Goal: Task Accomplishment & Management: Use online tool/utility

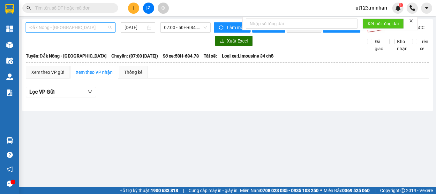
click at [76, 29] on span "Đắk Nông - [GEOGRAPHIC_DATA]" at bounding box center [70, 28] width 82 height 10
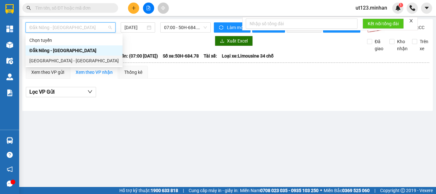
click at [72, 60] on div "[GEOGRAPHIC_DATA] - [GEOGRAPHIC_DATA]" at bounding box center [73, 60] width 89 height 7
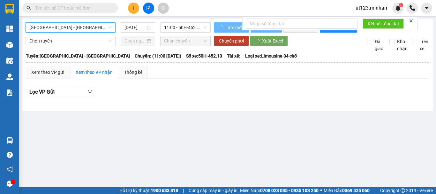
drag, startPoint x: 128, startPoint y: 25, endPoint x: 138, endPoint y: 33, distance: 12.5
click at [128, 27] on input "[DATE]" at bounding box center [135, 27] width 21 height 7
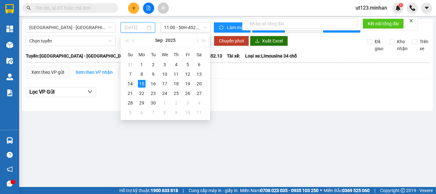
click at [129, 85] on div "14" at bounding box center [131, 84] width 8 height 8
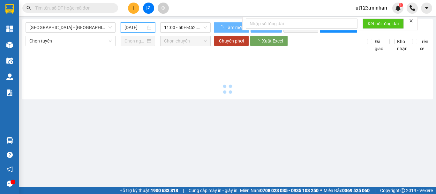
type input "[DATE]"
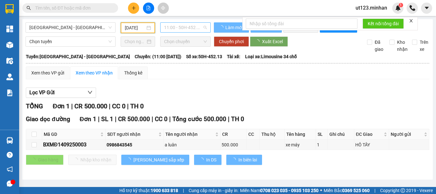
click at [192, 24] on span "11:00 - 50H-452.13" at bounding box center [185, 28] width 43 height 10
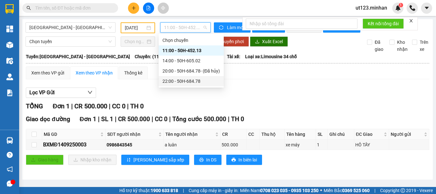
click at [194, 81] on div "22:00 - 50H-684.78" at bounding box center [192, 81] width 58 height 7
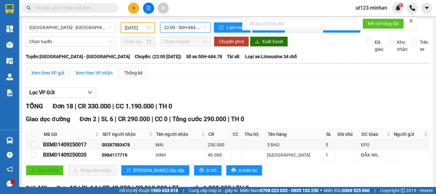
click at [57, 76] on div "Xem theo VP gửi" at bounding box center [47, 72] width 33 height 7
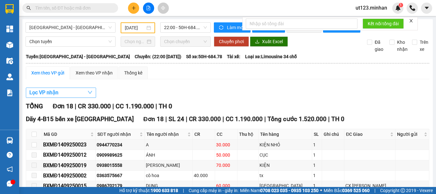
click at [67, 96] on button "Lọc VP nhận" at bounding box center [61, 93] width 70 height 10
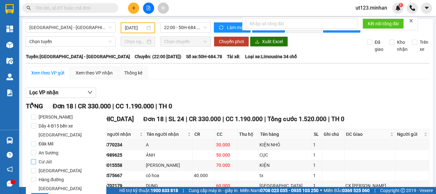
drag, startPoint x: 49, startPoint y: 133, endPoint x: 49, endPoint y: 156, distance: 23.3
click at [49, 139] on span "Đăk Mil" at bounding box center [46, 143] width 20 height 9
click at [36, 141] on input "Đăk Mil" at bounding box center [33, 143] width 5 height 5
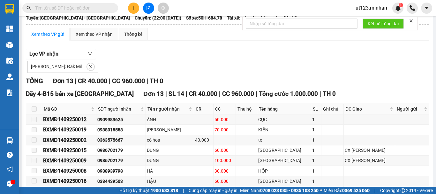
scroll to position [128, 0]
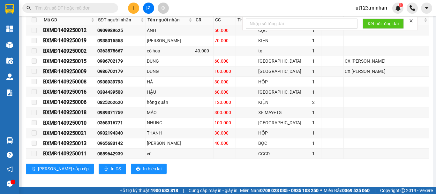
click at [36, 22] on span at bounding box center [34, 19] width 5 height 5
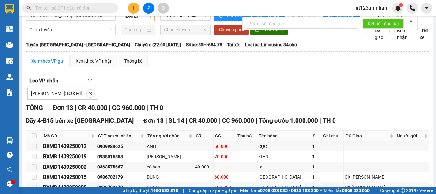
scroll to position [0, 0]
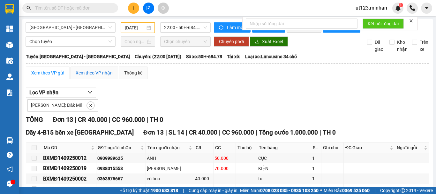
click at [85, 76] on div "Xem theo VP nhận" at bounding box center [94, 72] width 37 height 7
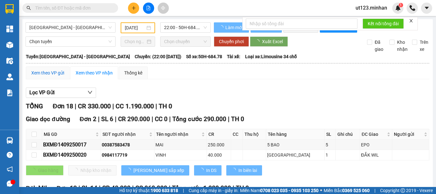
click at [60, 76] on div "Xem theo VP gửi" at bounding box center [47, 72] width 33 height 7
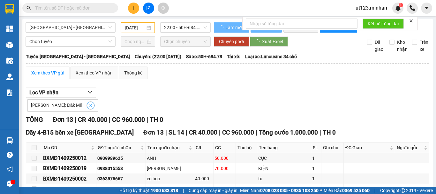
click at [88, 108] on icon "close" at bounding box center [90, 105] width 4 height 4
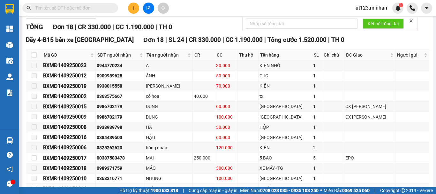
scroll to position [48, 0]
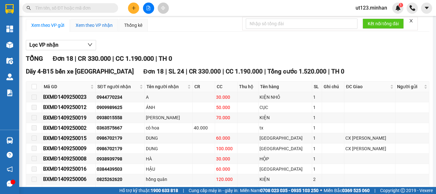
click at [88, 29] on div "Xem theo VP nhận" at bounding box center [94, 25] width 37 height 7
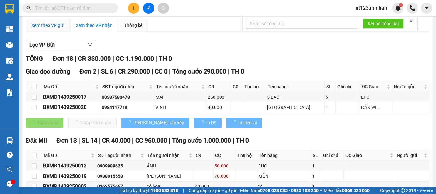
click at [57, 28] on div "Xem theo VP gửi" at bounding box center [47, 25] width 33 height 7
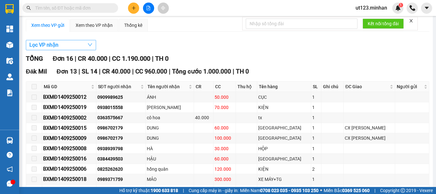
click at [67, 50] on button "Lọc VP nhận" at bounding box center [61, 45] width 70 height 10
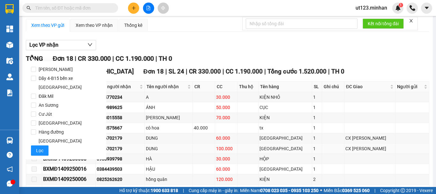
drag, startPoint x: 57, startPoint y: 89, endPoint x: 50, endPoint y: 152, distance: 63.0
click at [56, 92] on label "Đăk Mil" at bounding box center [66, 96] width 70 height 9
click at [36, 94] on input "Đăk Mil" at bounding box center [33, 96] width 5 height 5
checkbox input "true"
click at [37, 147] on span "Lọc" at bounding box center [39, 150] width 7 height 7
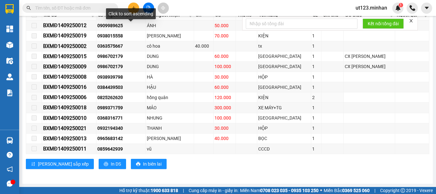
scroll to position [137, 0]
click at [193, 150] on div "vũ" at bounding box center [170, 148] width 46 height 7
click at [91, 170] on div "Dãy 4-B15 bến xe [GEOGRAPHIC_DATA] 13 | SL 14 | CR 40.000 | CC 960.000 | [PERSO…" at bounding box center [228, 84] width 404 height 179
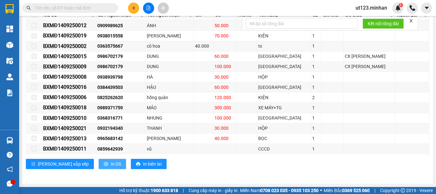
click at [99, 168] on button "In DS" at bounding box center [112, 164] width 27 height 10
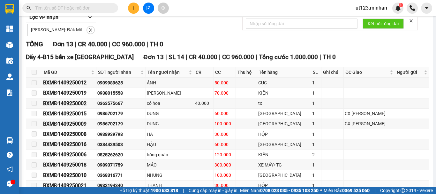
scroll to position [42, 0]
